Goal: Task Accomplishment & Management: Manage account settings

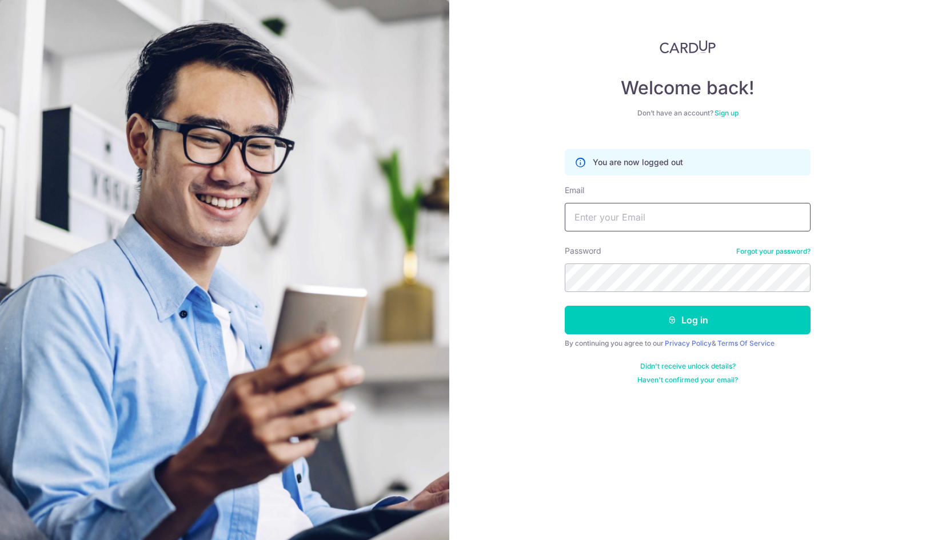
click at [642, 221] on input "Email" at bounding box center [688, 217] width 246 height 29
type input "[EMAIL_ADDRESS][DOMAIN_NAME]"
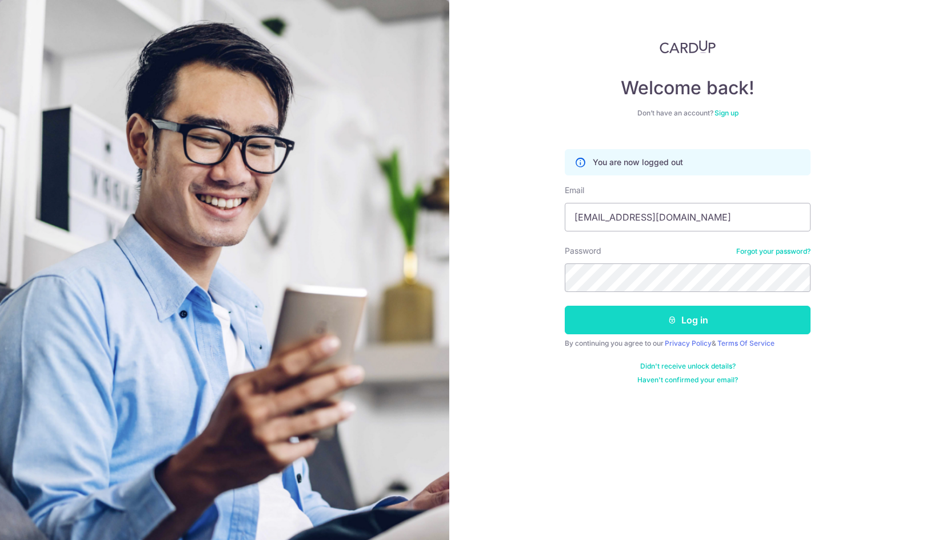
click at [693, 324] on button "Log in" at bounding box center [688, 320] width 246 height 29
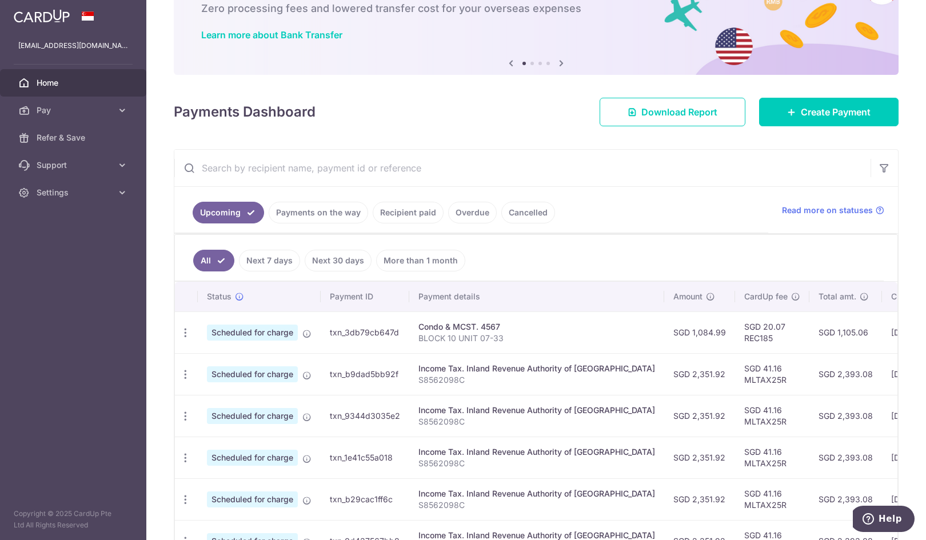
scroll to position [114, 0]
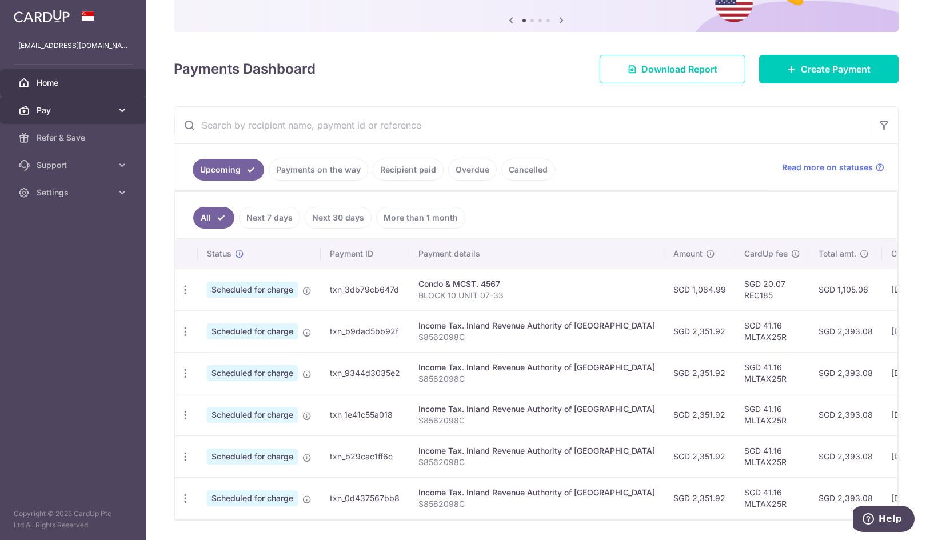
click at [122, 106] on icon at bounding box center [122, 110] width 11 height 11
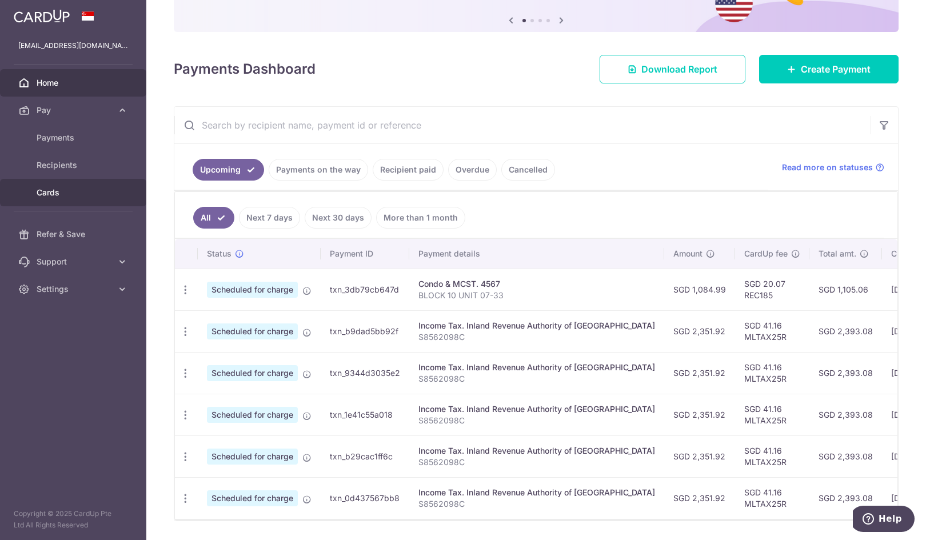
click at [59, 195] on span "Cards" at bounding box center [74, 192] width 75 height 11
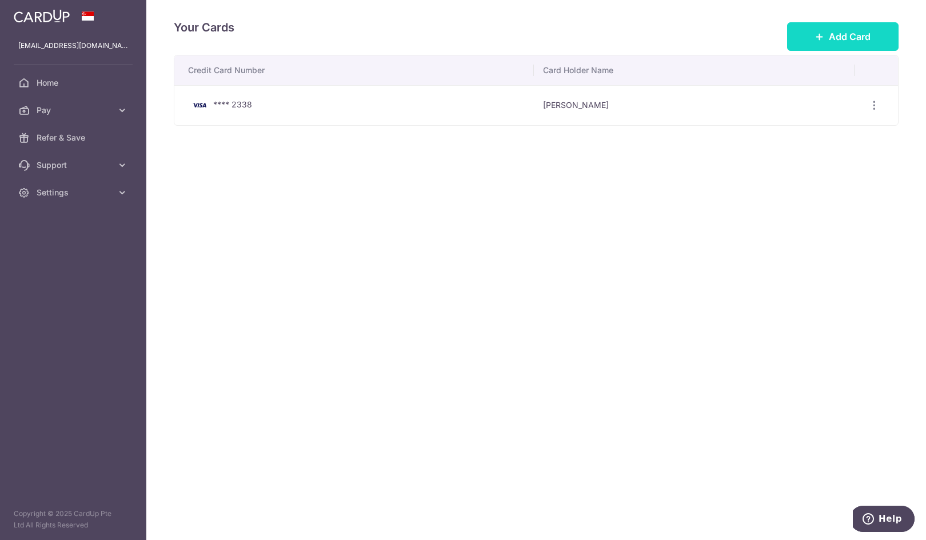
click at [840, 32] on span "Add Card" at bounding box center [850, 37] width 42 height 14
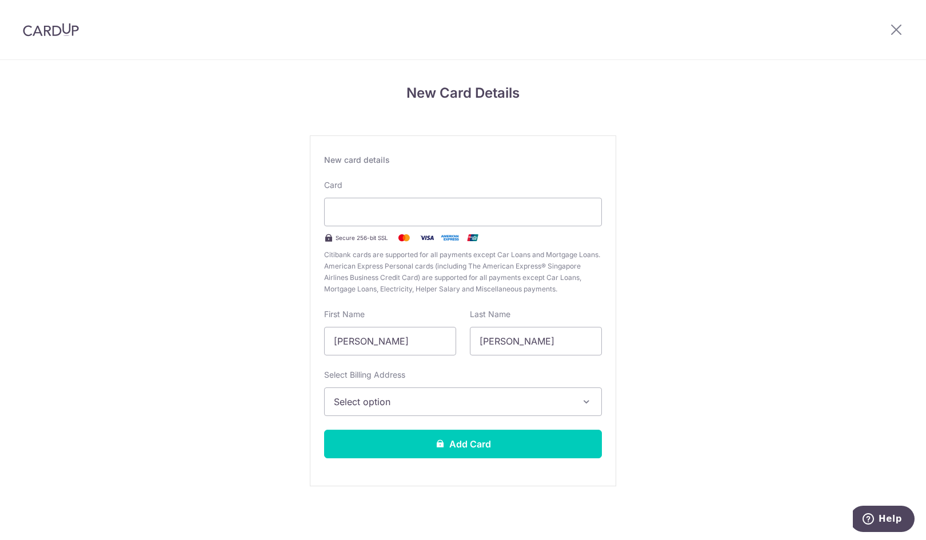
click at [417, 399] on span "Select option" at bounding box center [453, 402] width 238 height 14
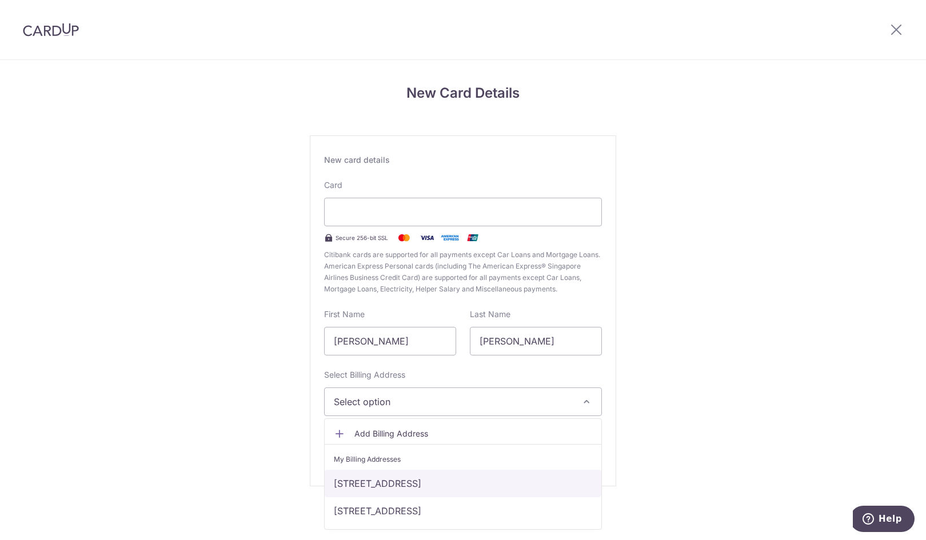
click at [495, 484] on link "Block 10, #07-33, 10 Bedok Rise, Singapore, Singapore-469601" at bounding box center [463, 483] width 277 height 27
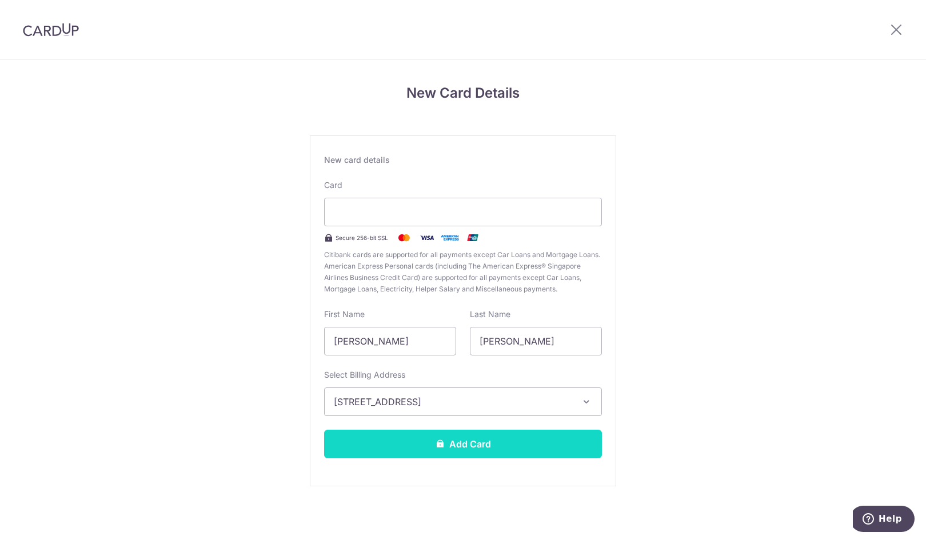
click at [453, 445] on button "Add Card" at bounding box center [463, 444] width 278 height 29
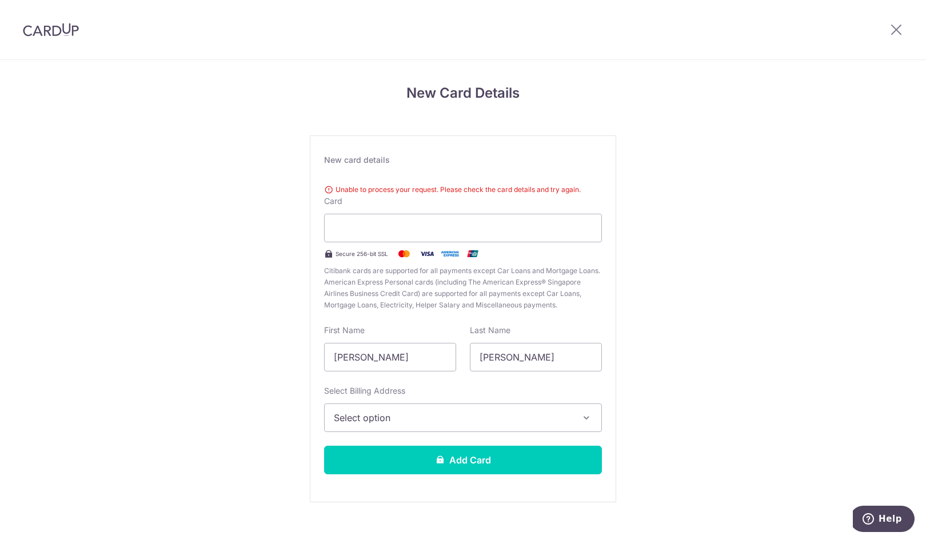
scroll to position [16, 0]
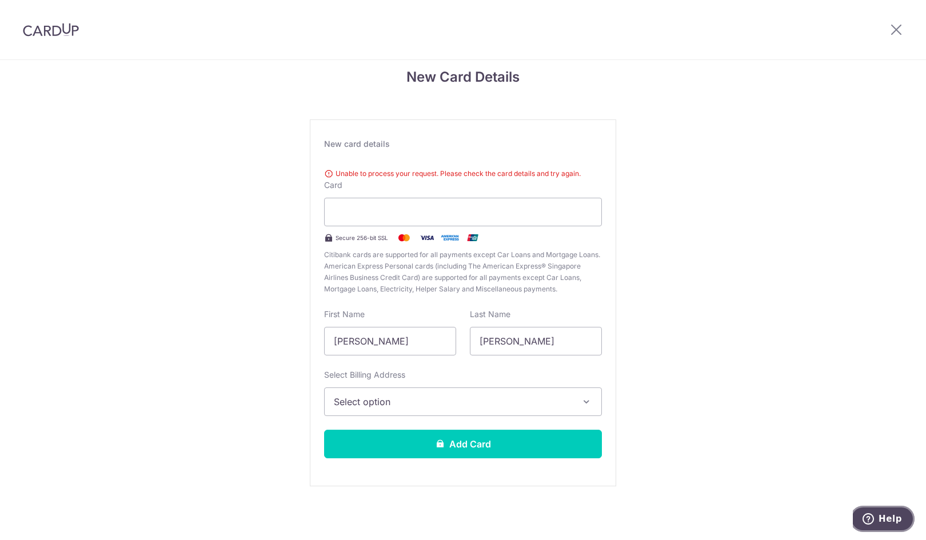
click at [889, 524] on span "Help" at bounding box center [890, 519] width 23 height 10
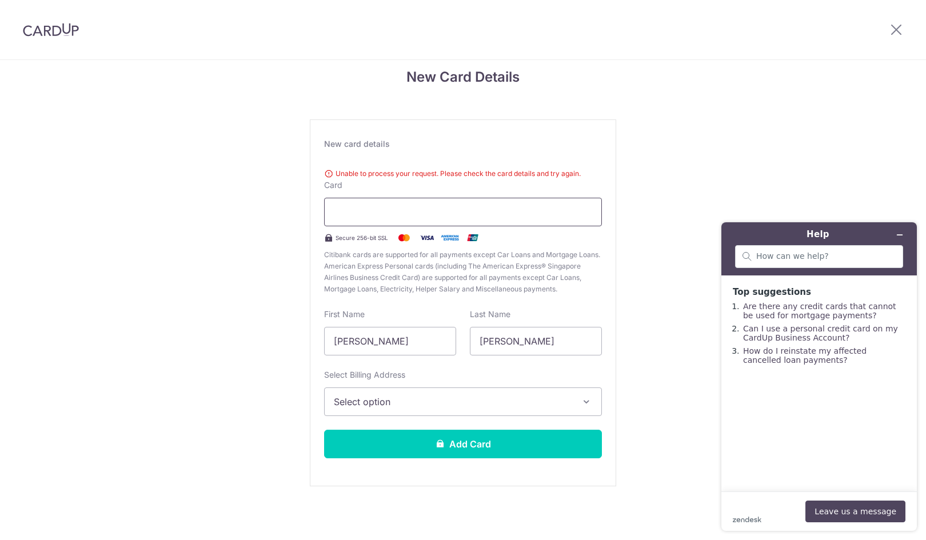
click at [354, 220] on div at bounding box center [463, 212] width 278 height 29
drag, startPoint x: 401, startPoint y: 340, endPoint x: 253, endPoint y: 341, distance: 148.7
click at [253, 341] on div "New Card Details New card details Unable to process your request. Please check …" at bounding box center [463, 292] width 926 height 496
type input "ALBERT"
type input "NG"
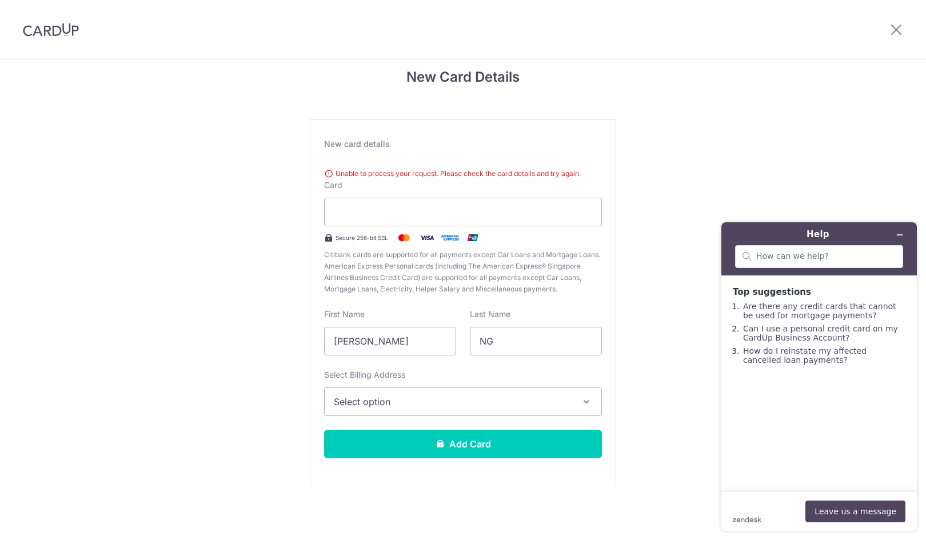
click at [348, 401] on span "Select option" at bounding box center [453, 402] width 238 height 14
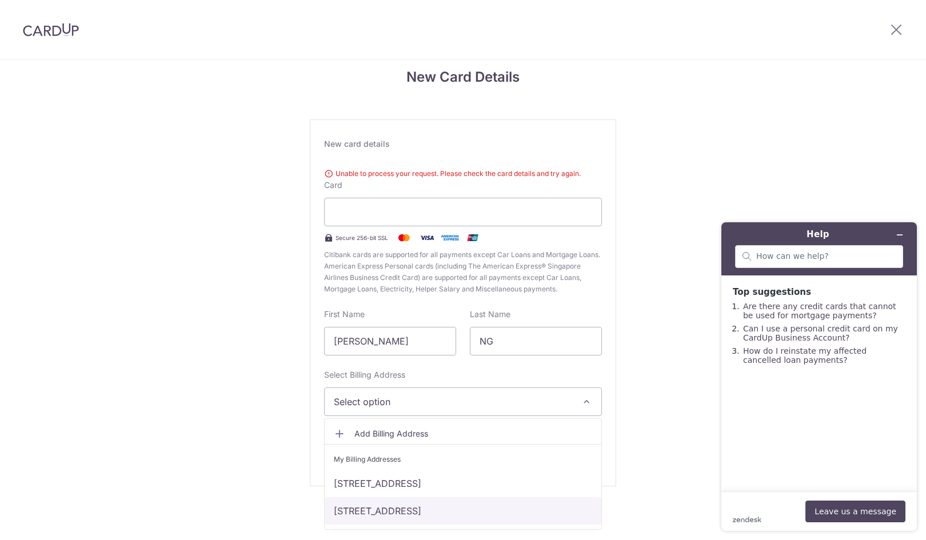
click at [395, 512] on link "[STREET_ADDRESS]" at bounding box center [463, 510] width 277 height 27
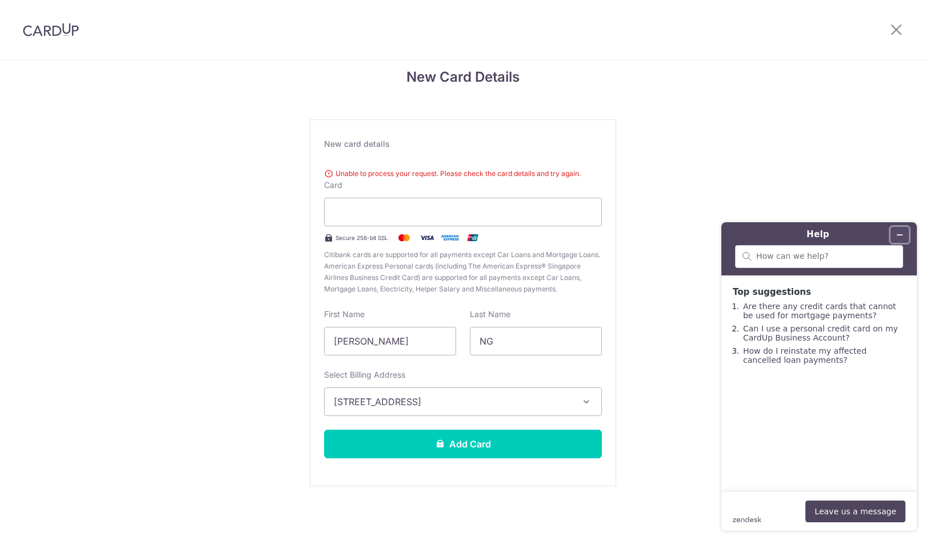
click at [905, 234] on button "Minimise widget" at bounding box center [900, 235] width 18 height 16
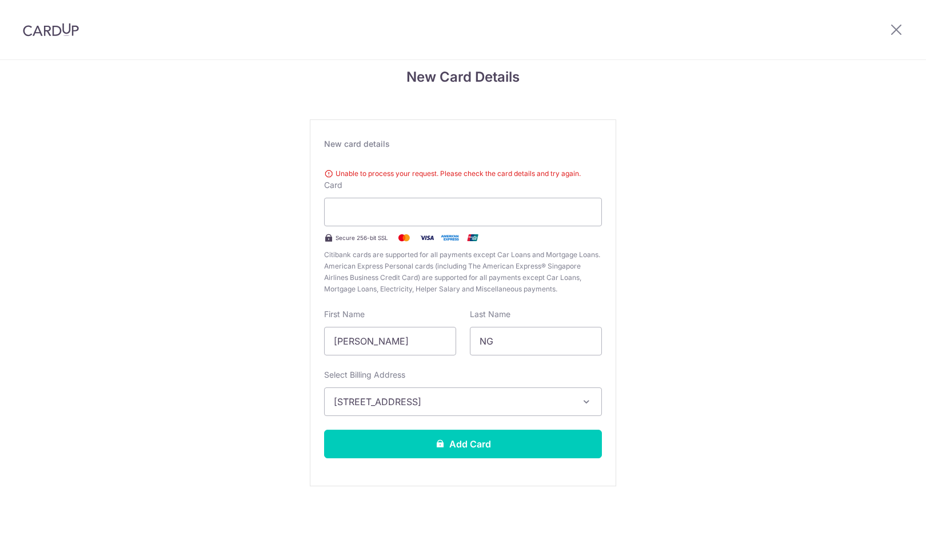
click at [727, 208] on div "New Card Details New card details Unable to process your request. Please check …" at bounding box center [463, 292] width 926 height 496
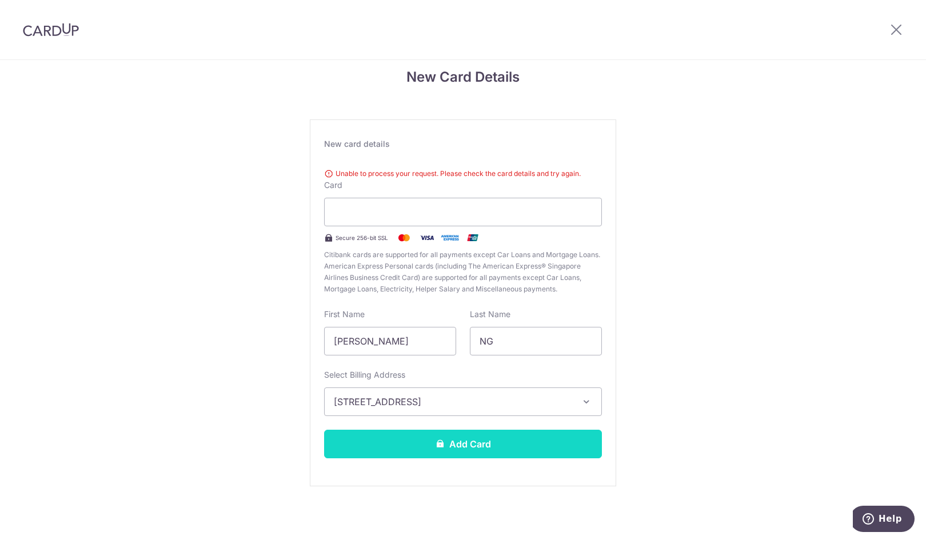
click at [458, 441] on button "Add Card" at bounding box center [463, 444] width 278 height 29
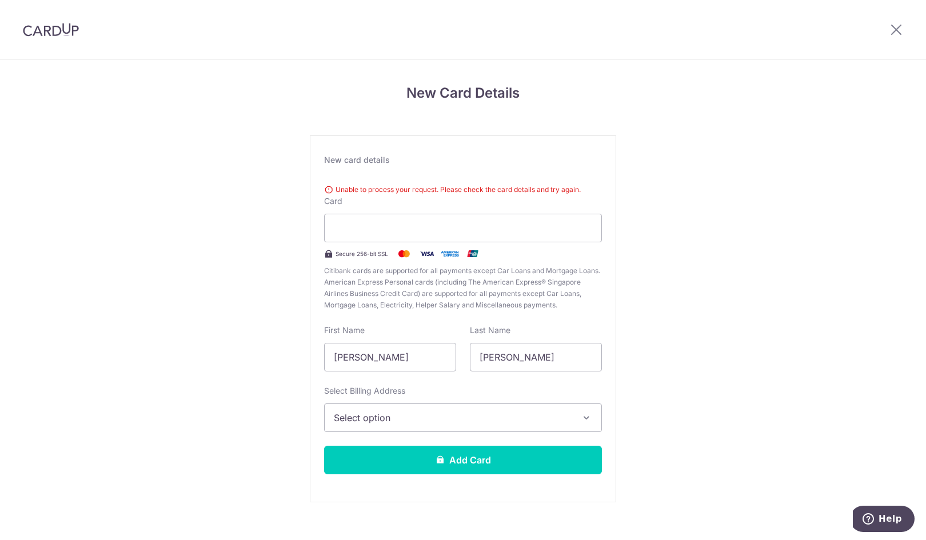
scroll to position [16, 0]
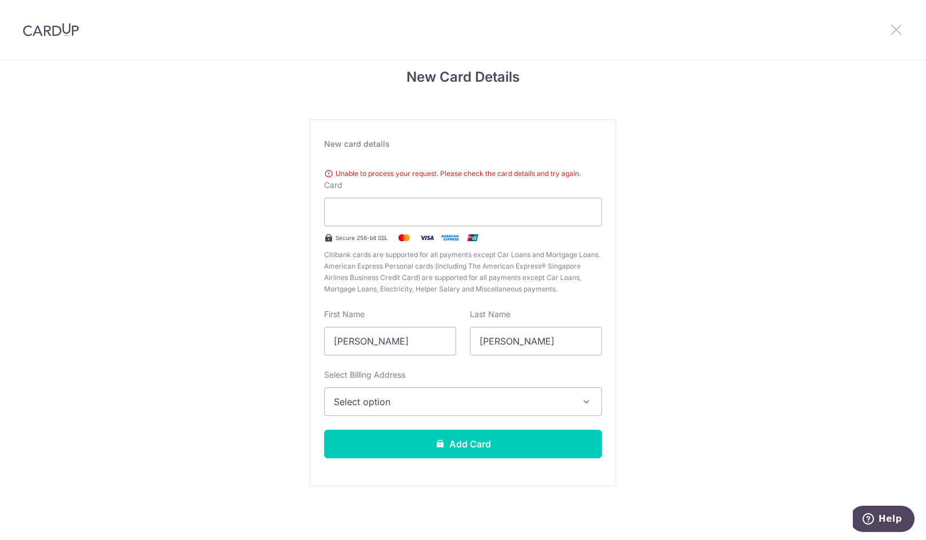
click at [898, 35] on icon at bounding box center [897, 29] width 14 height 14
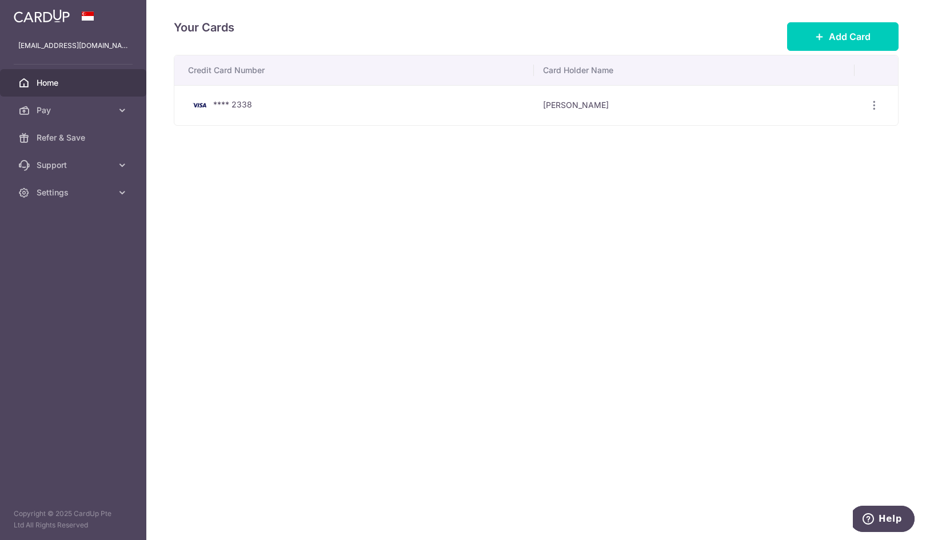
click at [72, 87] on span "Home" at bounding box center [74, 82] width 75 height 11
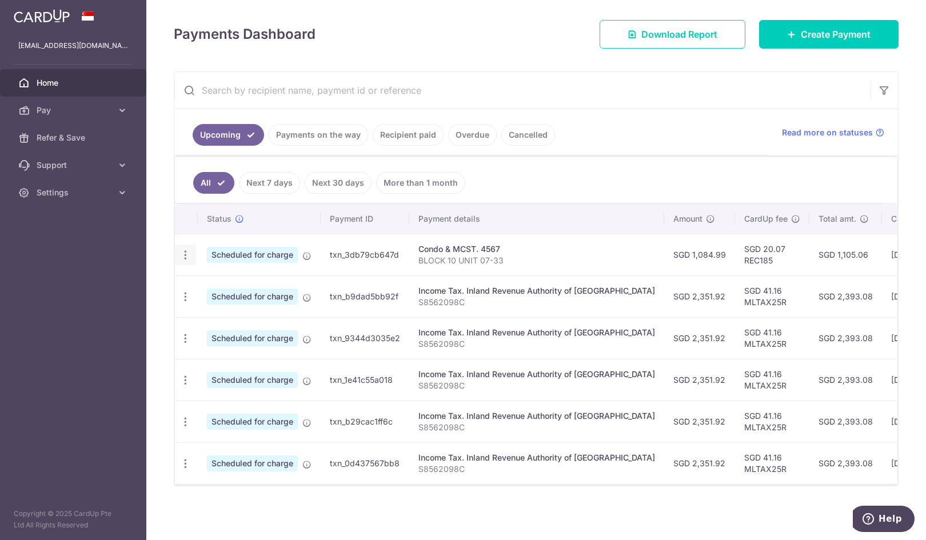
click at [185, 255] on icon "button" at bounding box center [186, 255] width 12 height 12
click at [223, 280] on span "Update payment" at bounding box center [247, 287] width 78 height 14
radio input "true"
type input "1,084.99"
type input "[DATE]"
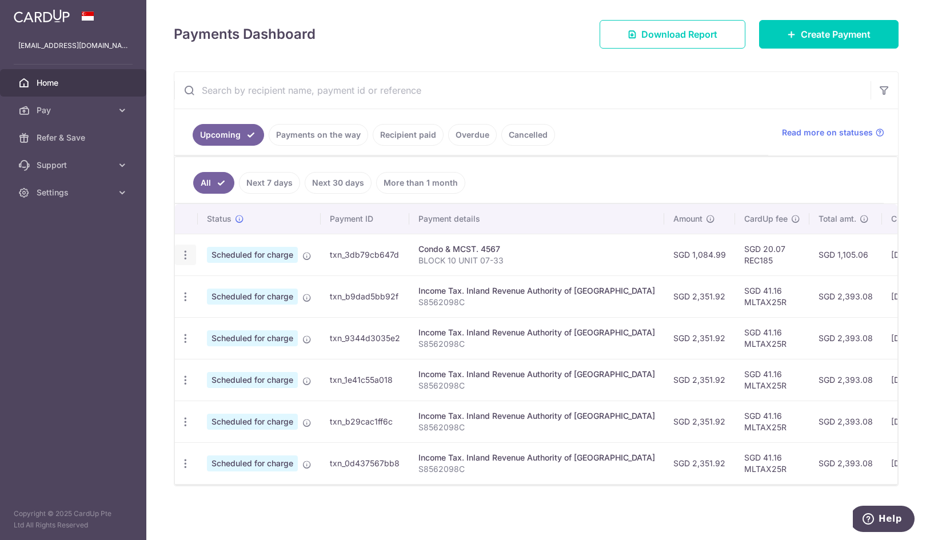
type input "BLOCK 10 UNIT 07-33"
type input "REC185"
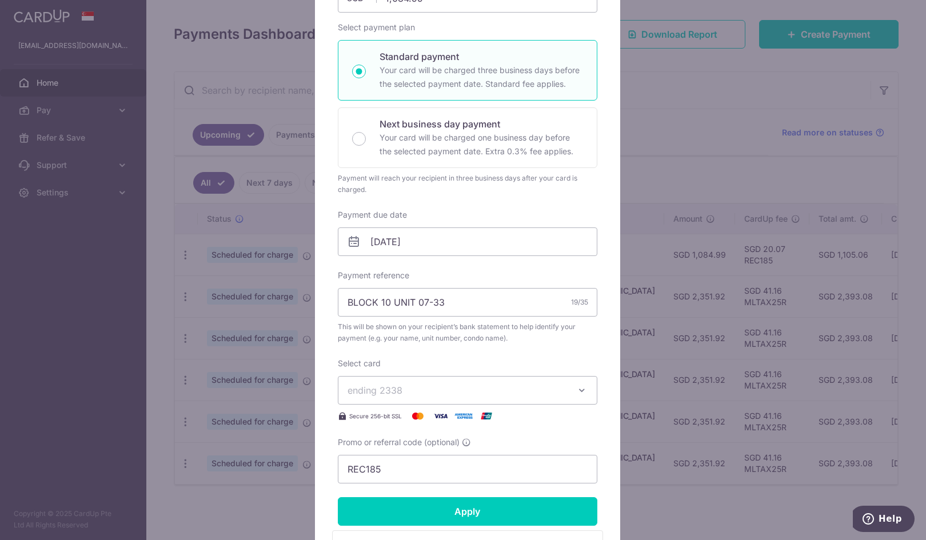
scroll to position [172, 0]
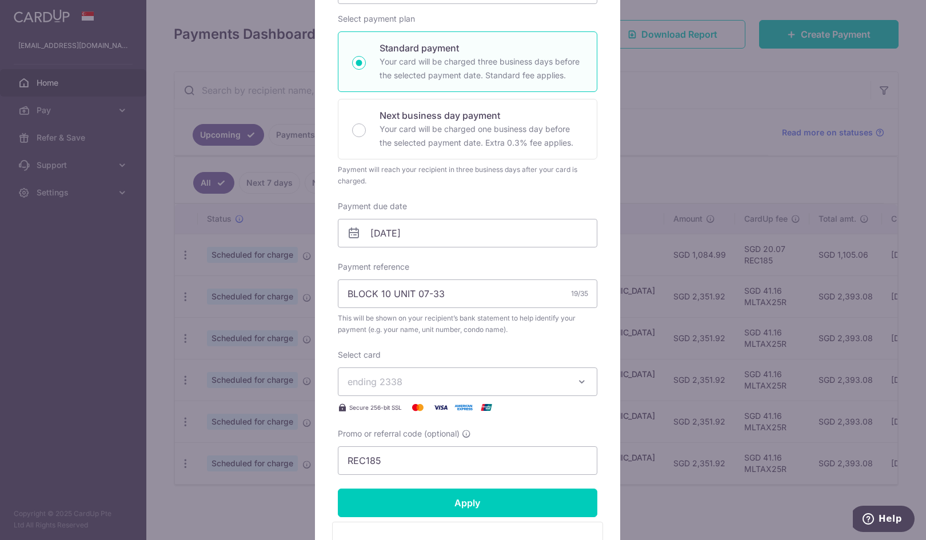
click at [556, 381] on span "ending 2338" at bounding box center [458, 382] width 220 height 14
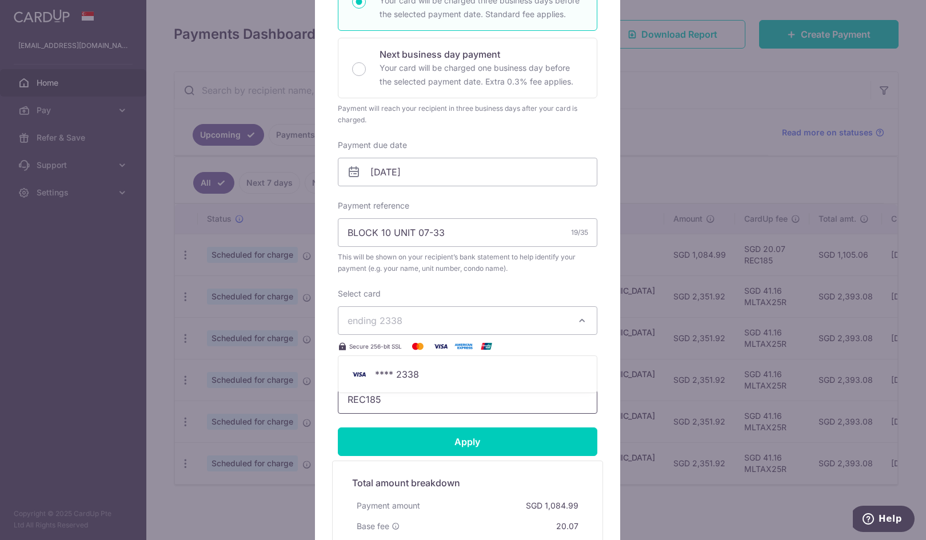
scroll to position [286, 0]
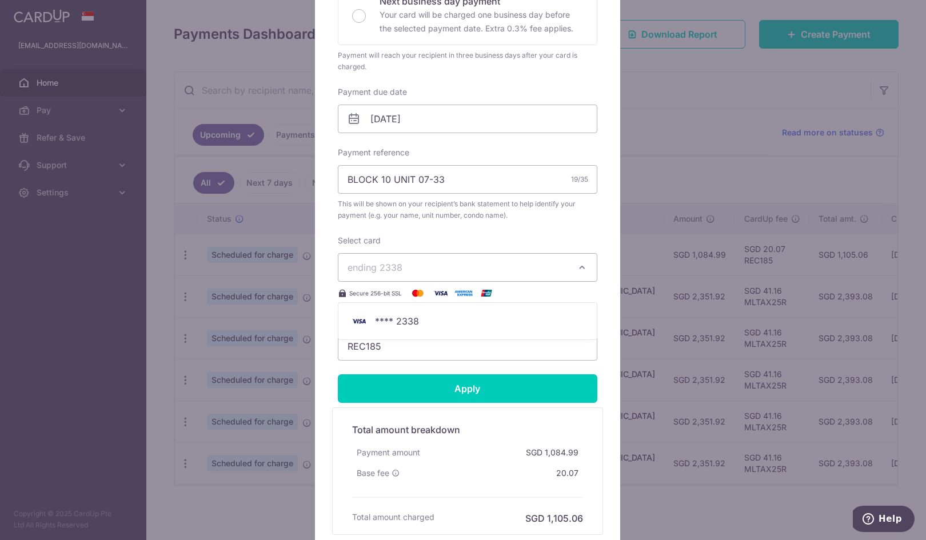
click at [482, 229] on div "Enter payment amount 1,084.99 1084.99 SGD To change the payment amount, please …" at bounding box center [468, 102] width 260 height 518
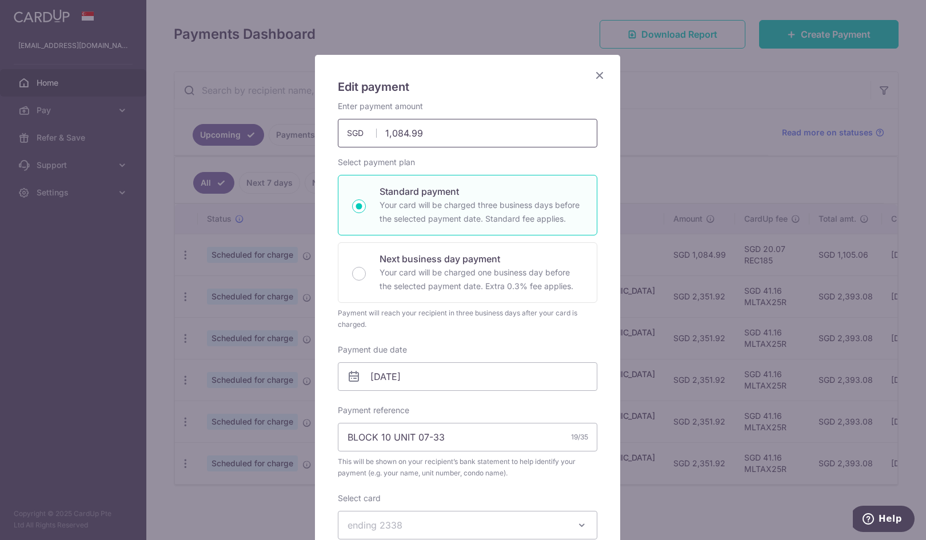
scroll to position [0, 0]
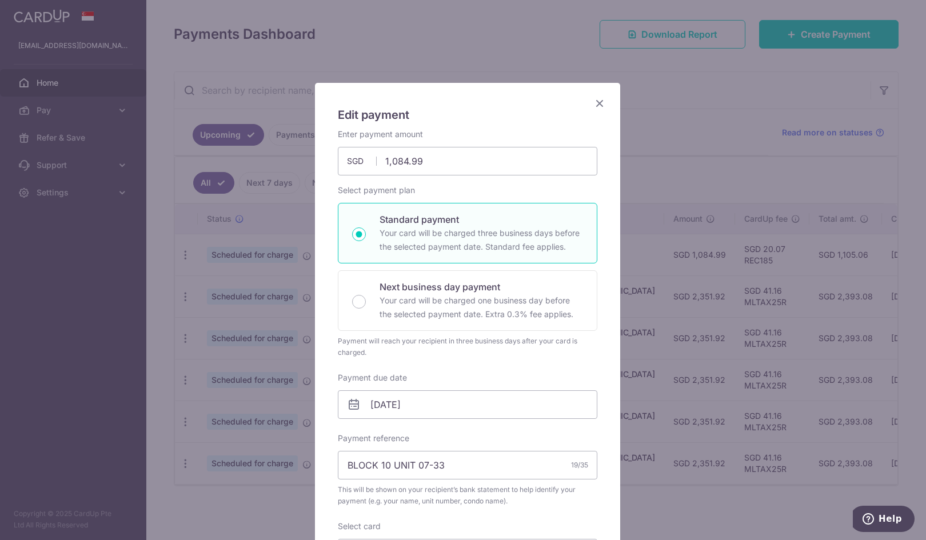
click at [595, 103] on icon "Close" at bounding box center [600, 103] width 14 height 14
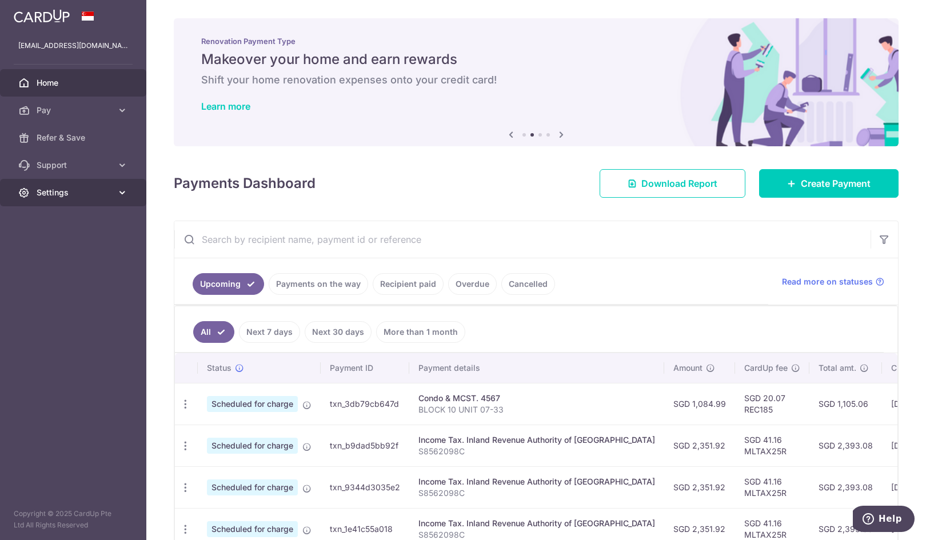
click at [94, 200] on link "Settings" at bounding box center [73, 192] width 146 height 27
click at [55, 170] on span "Support" at bounding box center [74, 165] width 75 height 11
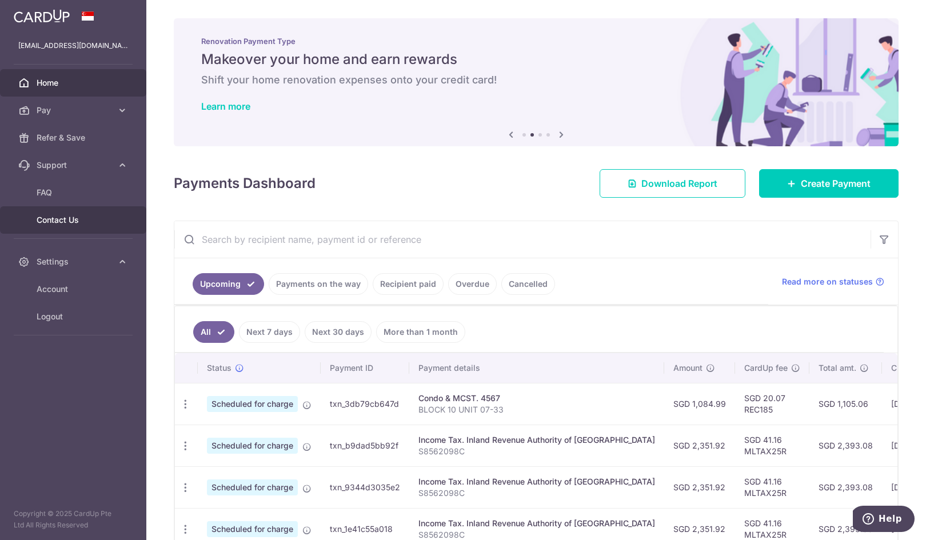
click at [61, 220] on span "Contact Us" at bounding box center [74, 219] width 75 height 11
click at [75, 198] on span "FAQ" at bounding box center [74, 192] width 75 height 11
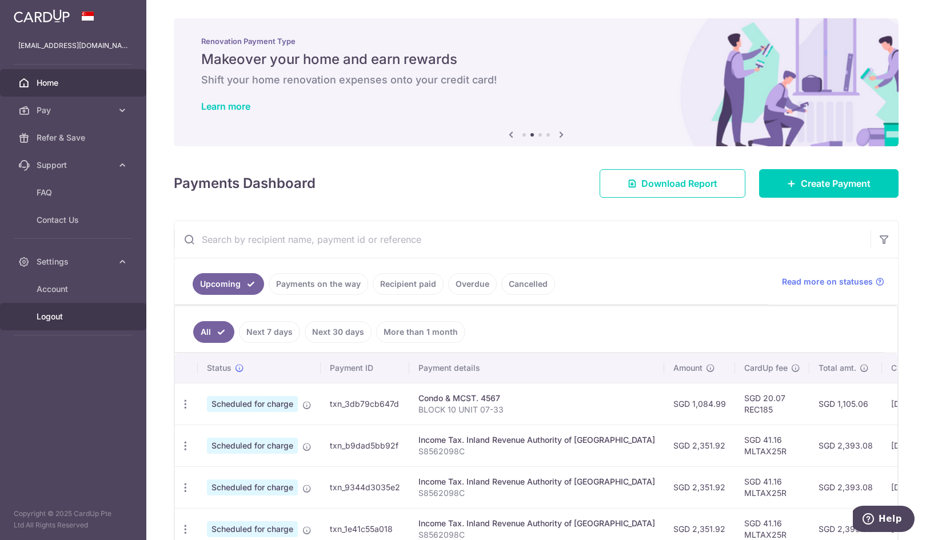
click at [51, 326] on link "Logout" at bounding box center [73, 316] width 146 height 27
